Goal: Information Seeking & Learning: Learn about a topic

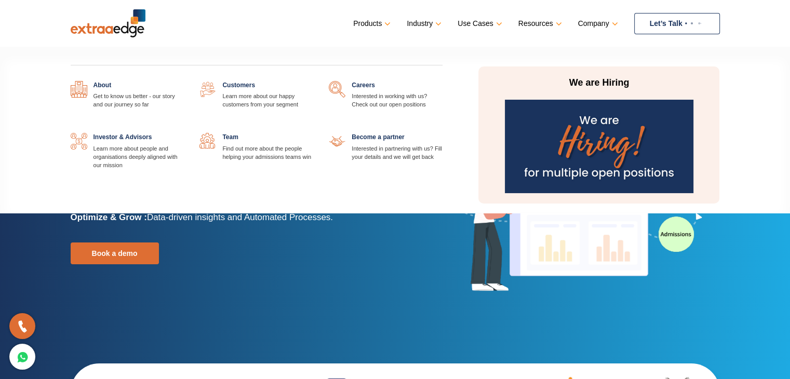
click at [313, 133] on link at bounding box center [313, 133] width 0 height 0
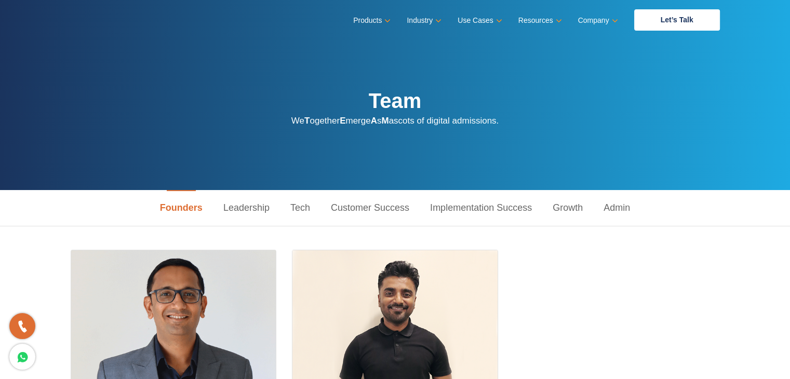
click at [303, 203] on link "Tech" at bounding box center [300, 208] width 41 height 36
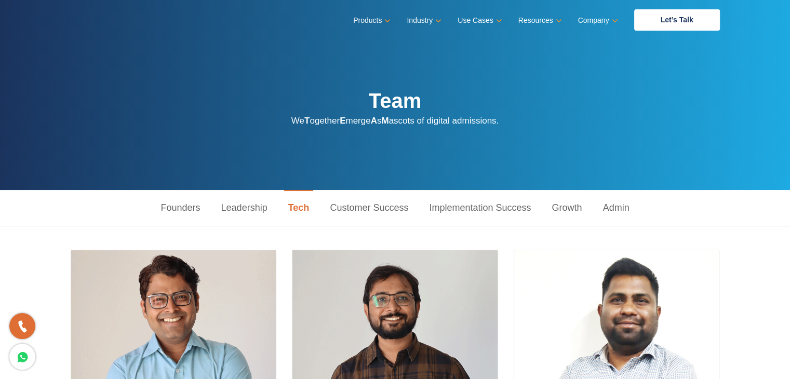
click at [482, 213] on link "Implementation Success" at bounding box center [480, 208] width 123 height 36
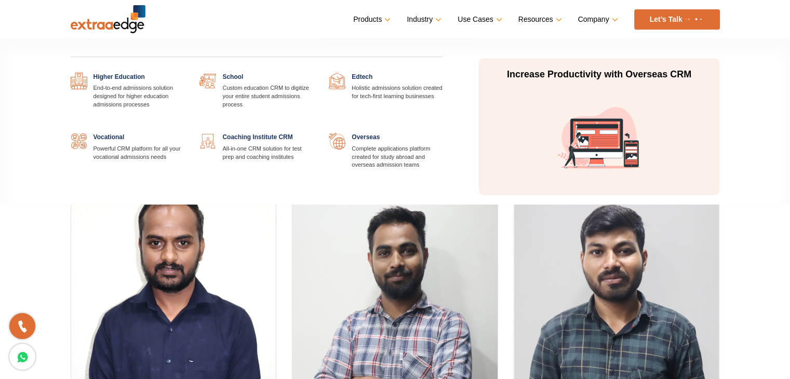
scroll to position [890, 0]
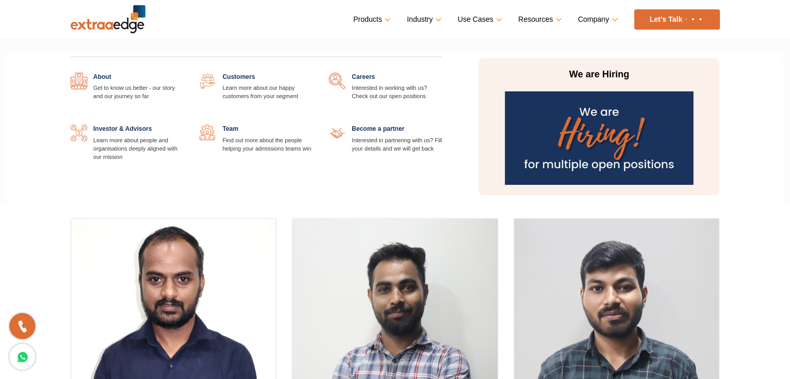
click at [313, 125] on link at bounding box center [313, 125] width 0 height 0
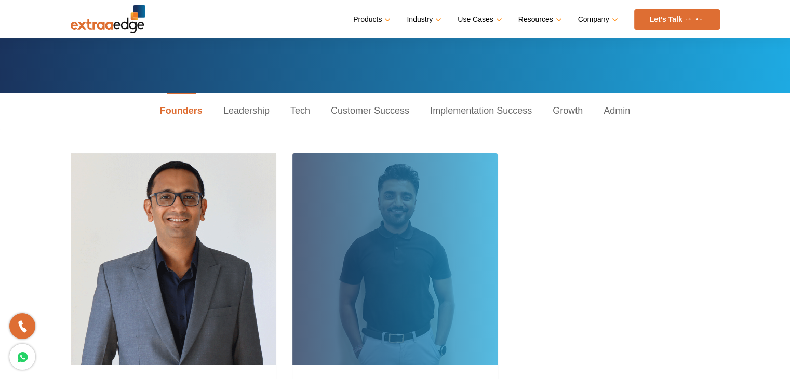
scroll to position [104, 0]
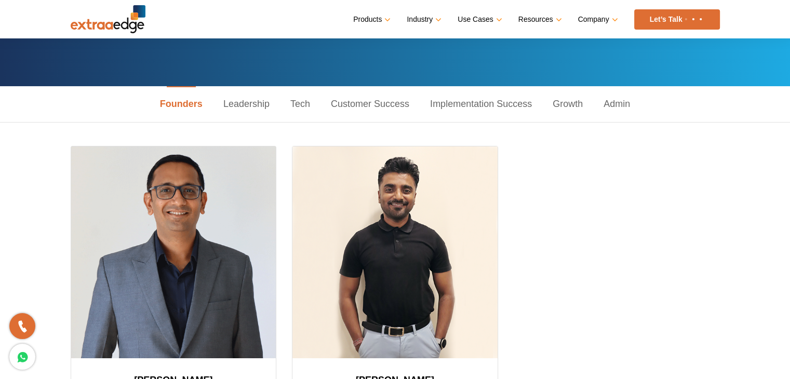
click at [264, 100] on link "Leadership" at bounding box center [246, 104] width 67 height 36
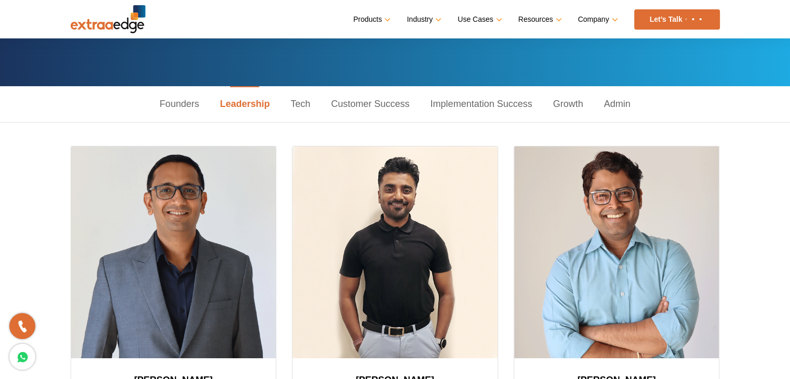
click at [564, 106] on link "Growth" at bounding box center [568, 104] width 51 height 36
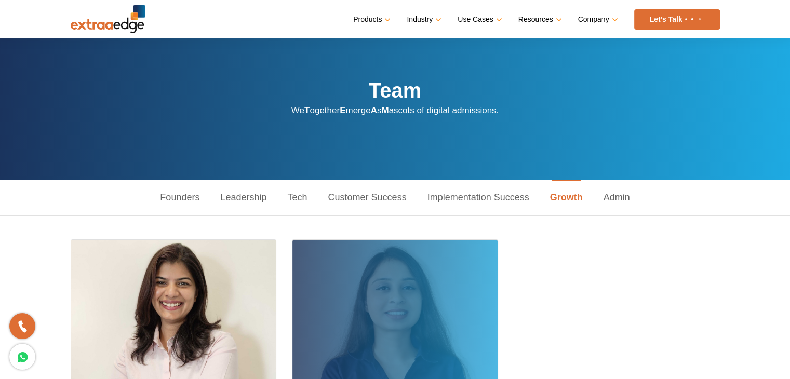
scroll to position [0, 0]
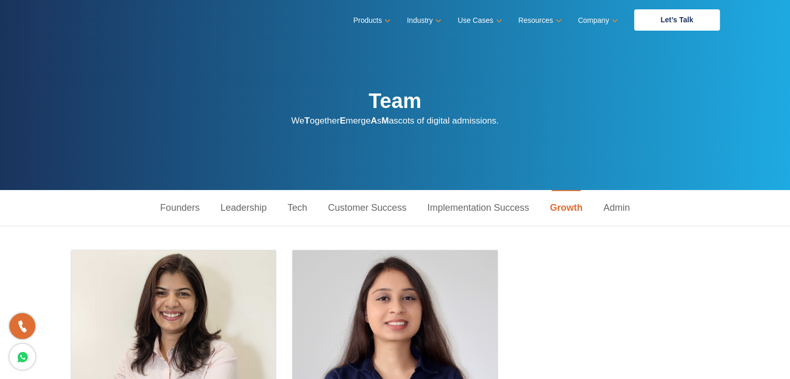
click at [496, 203] on link "Implementation Success" at bounding box center [478, 208] width 123 height 36
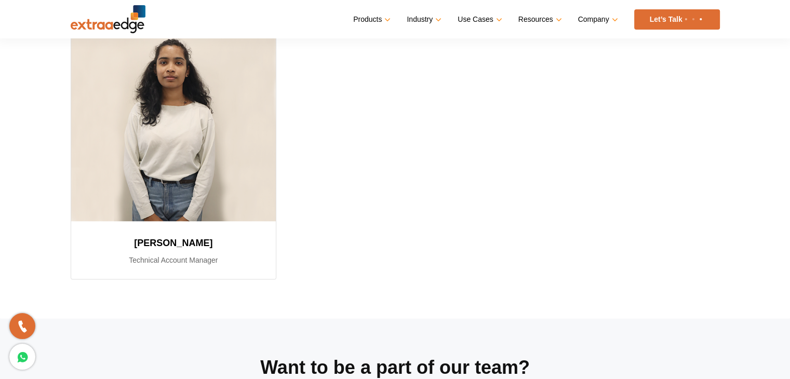
scroll to position [1610, 0]
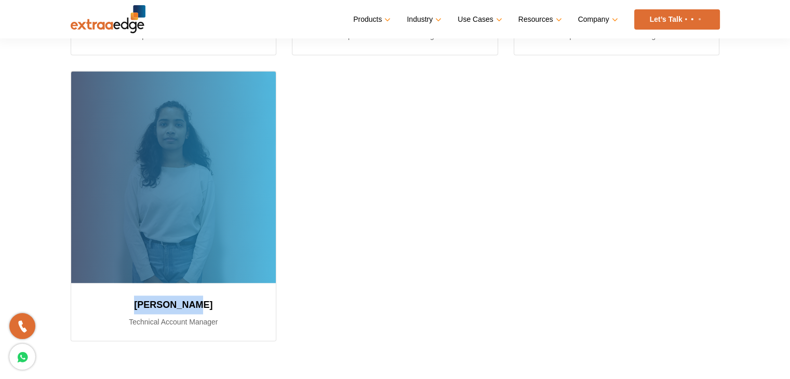
drag, startPoint x: 147, startPoint y: 302, endPoint x: 236, endPoint y: 312, distance: 89.4
click at [236, 312] on h3 "[PERSON_NAME]" at bounding box center [174, 304] width 180 height 19
copy h3 "[PERSON_NAME]"
drag, startPoint x: 128, startPoint y: 318, endPoint x: 218, endPoint y: 316, distance: 90.4
click at [218, 316] on p "Technical Account Manager" at bounding box center [174, 322] width 180 height 12
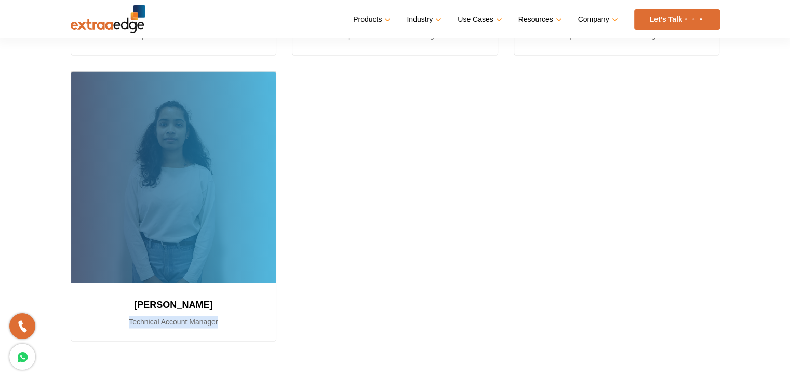
copy p "Technical Account Manager"
